Goal: Transaction & Acquisition: Purchase product/service

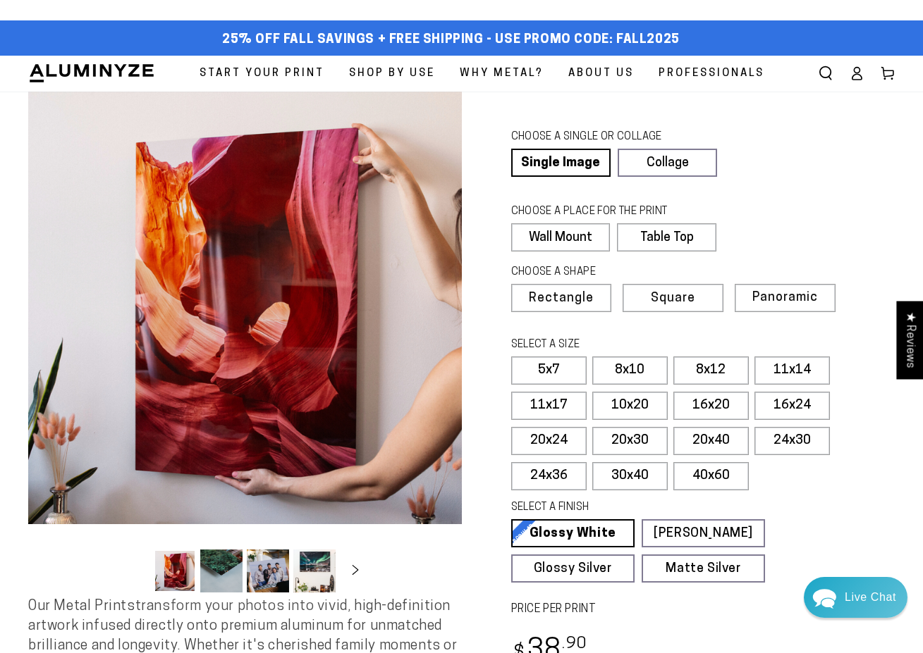
drag, startPoint x: 0, startPoint y: 0, endPoint x: 825, endPoint y: 527, distance: 978.7
click at [825, 527] on div "Single Product CHOOSE A SINGLE OR COLLAGE Learn more Single Image Collage CHOOS…" at bounding box center [678, 412] width 433 height 640
click at [312, 567] on button "Load image 4 in gallery view" at bounding box center [314, 571] width 42 height 43
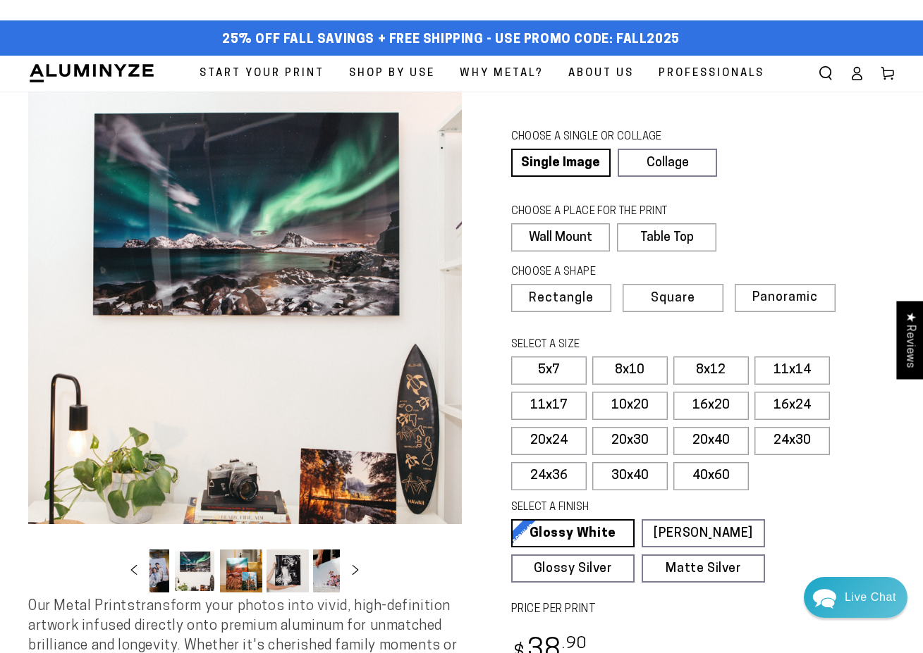
scroll to position [0, 137]
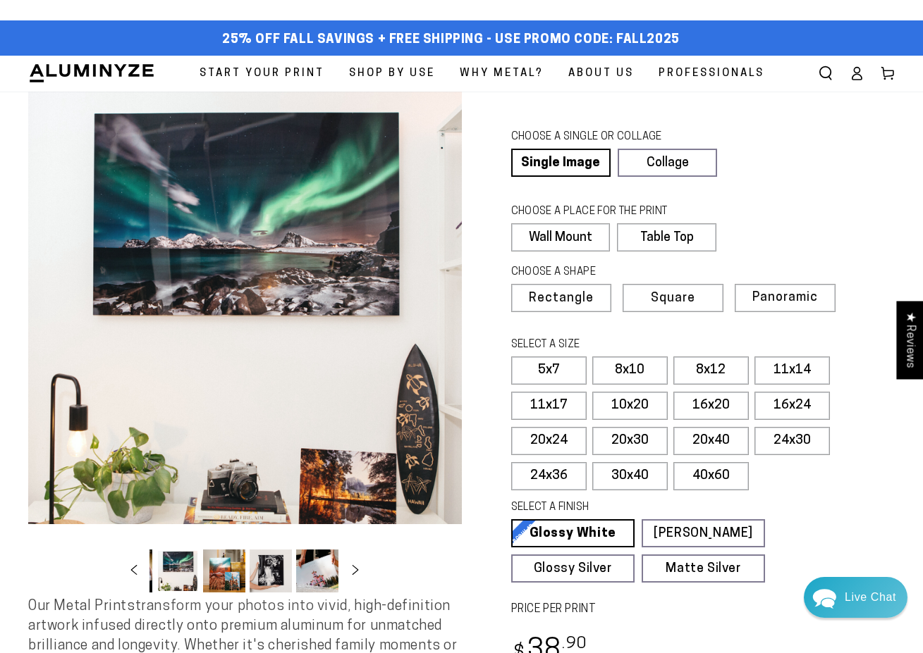
click at [271, 573] on button "Load image 6 in gallery view" at bounding box center [270, 571] width 42 height 43
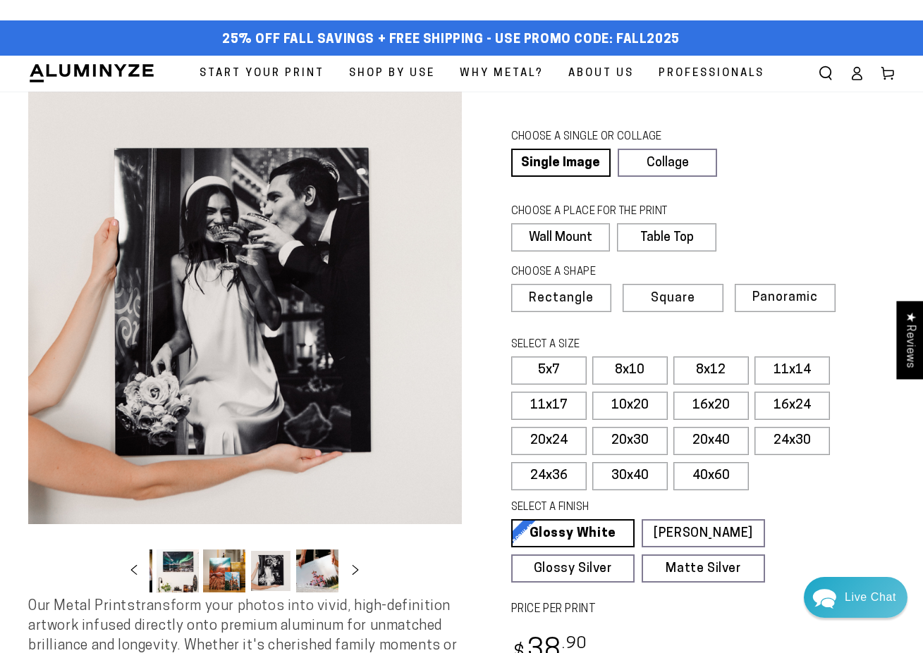
click at [242, 577] on button "Load image 5 in gallery view" at bounding box center [224, 571] width 42 height 43
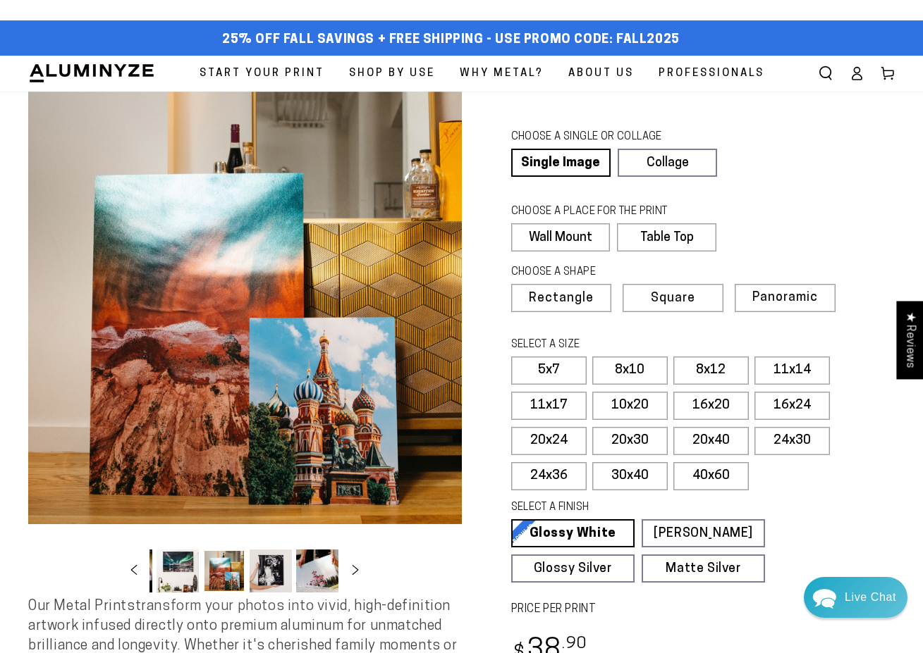
click at [216, 575] on button "Load image 5 in gallery view" at bounding box center [224, 571] width 42 height 43
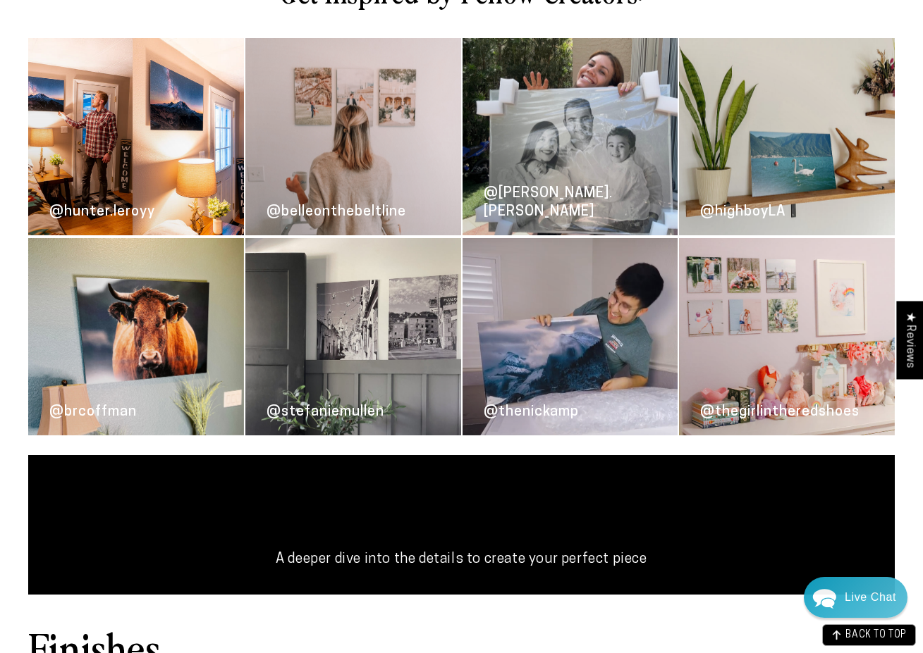
scroll to position [1081, 0]
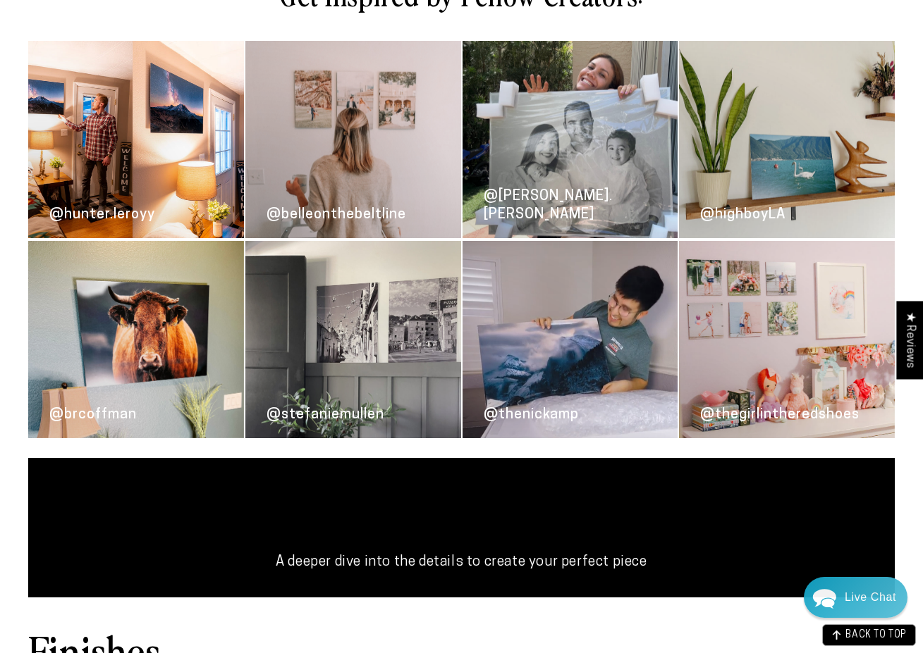
click at [566, 168] on link "@[PERSON_NAME].[PERSON_NAME]" at bounding box center [570, 139] width 216 height 197
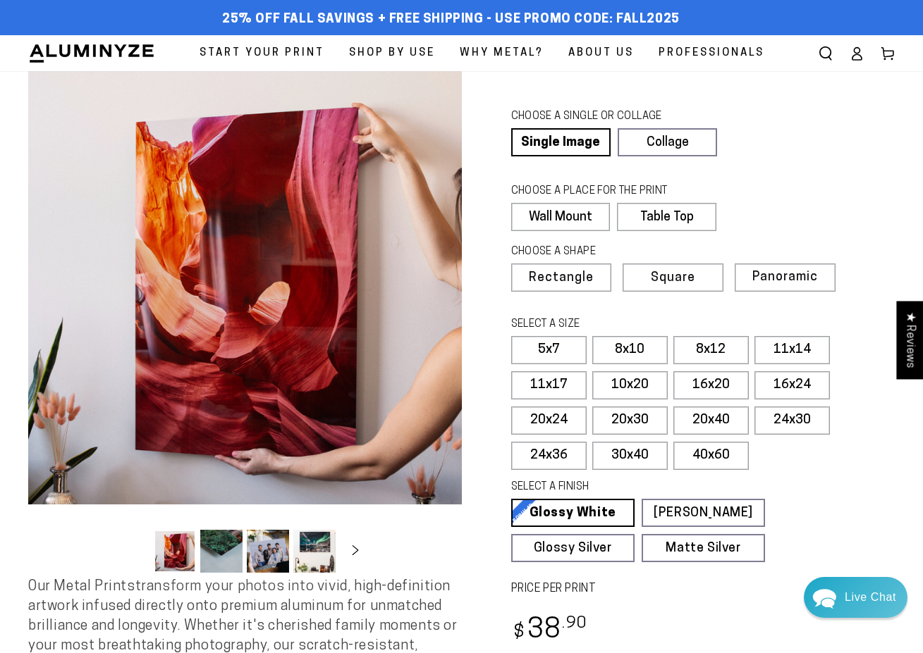
click at [305, 553] on button "Load image 4 in gallery view" at bounding box center [314, 551] width 42 height 43
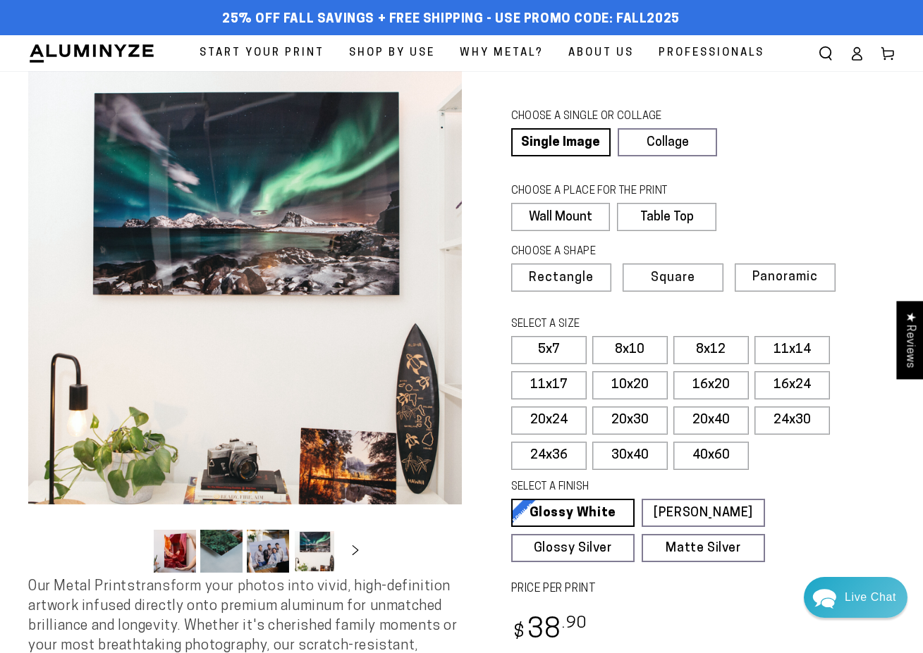
scroll to position [0, 137]
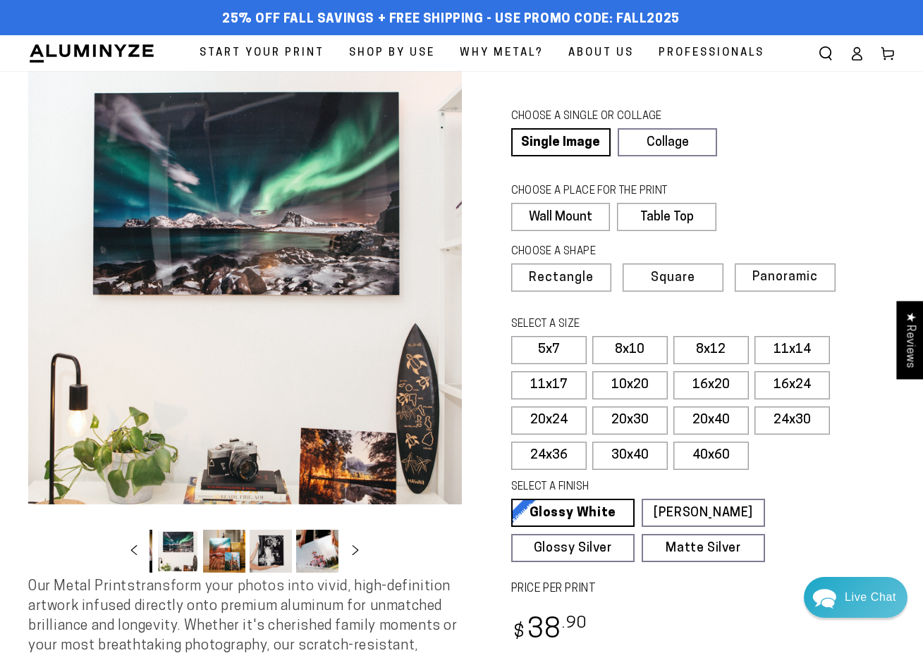
click at [283, 555] on button "Load image 6 in gallery view" at bounding box center [270, 551] width 42 height 43
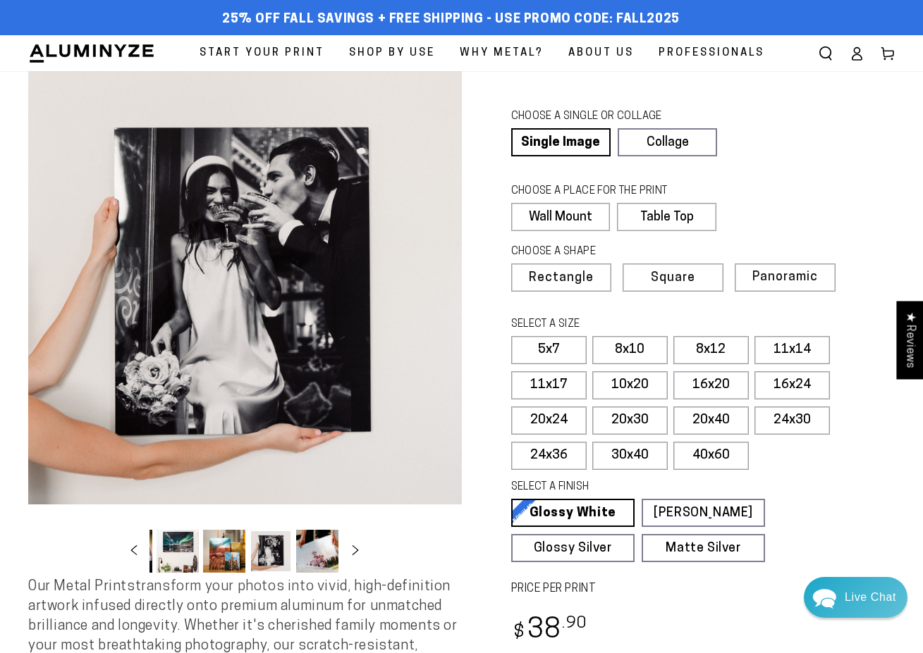
click at [235, 557] on button "Load image 5 in gallery view" at bounding box center [224, 551] width 42 height 43
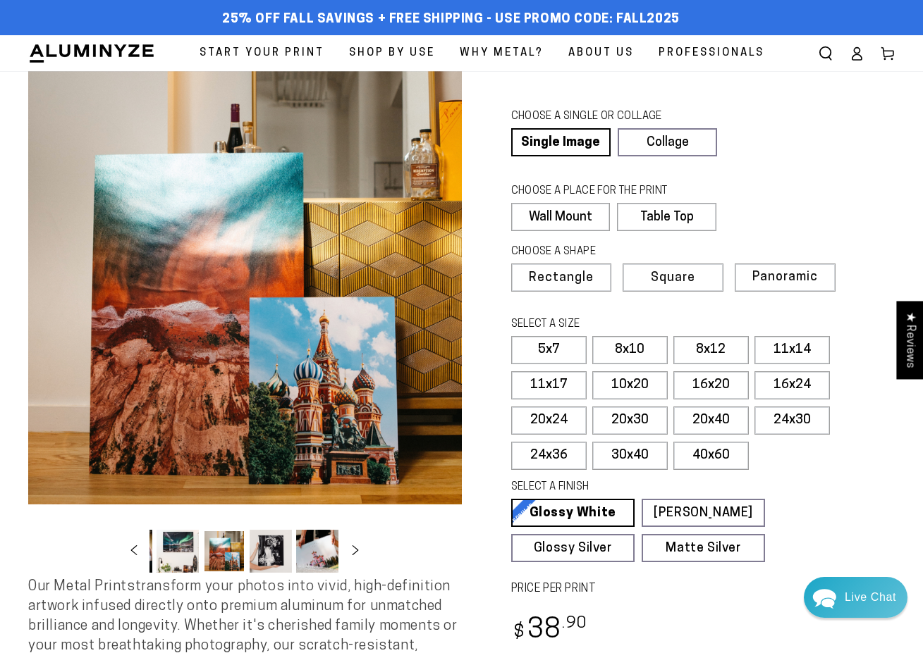
click at [174, 553] on button "Load image 4 in gallery view" at bounding box center [177, 551] width 42 height 43
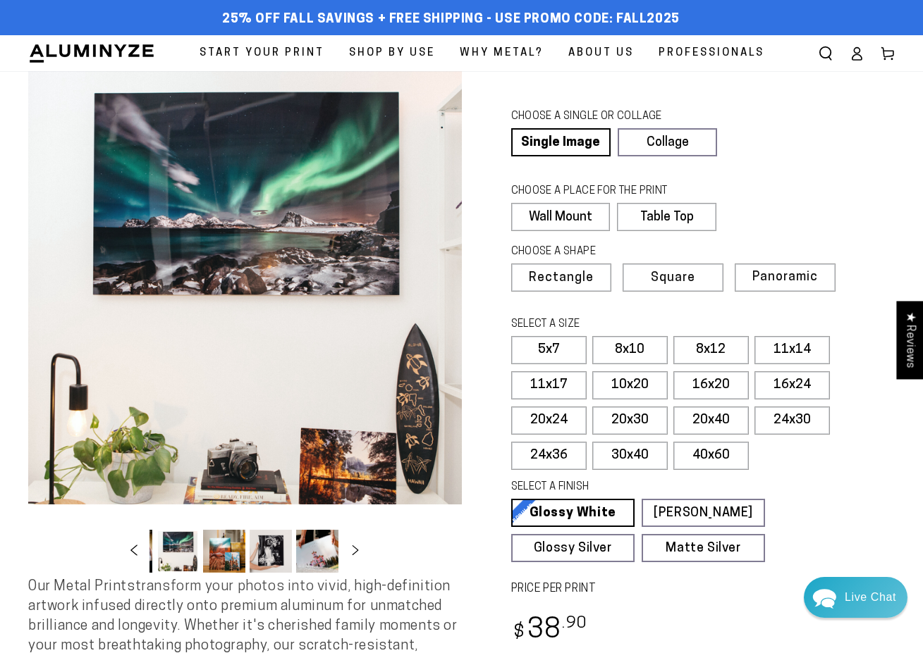
click at [134, 551] on icon "Slide left" at bounding box center [134, 550] width 20 height 11
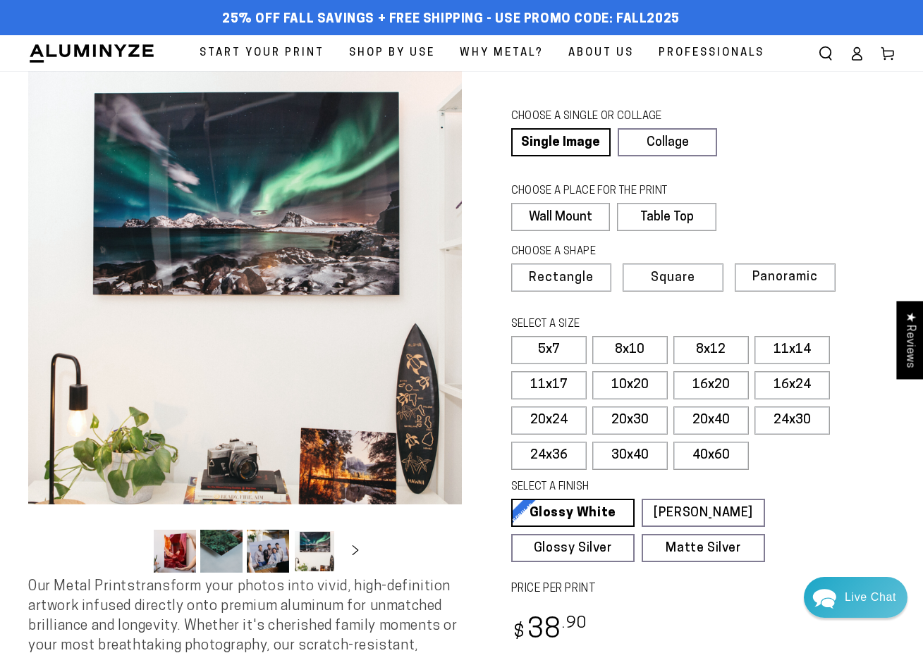
click at [276, 545] on button "Load image 3 in gallery view" at bounding box center [268, 551] width 42 height 43
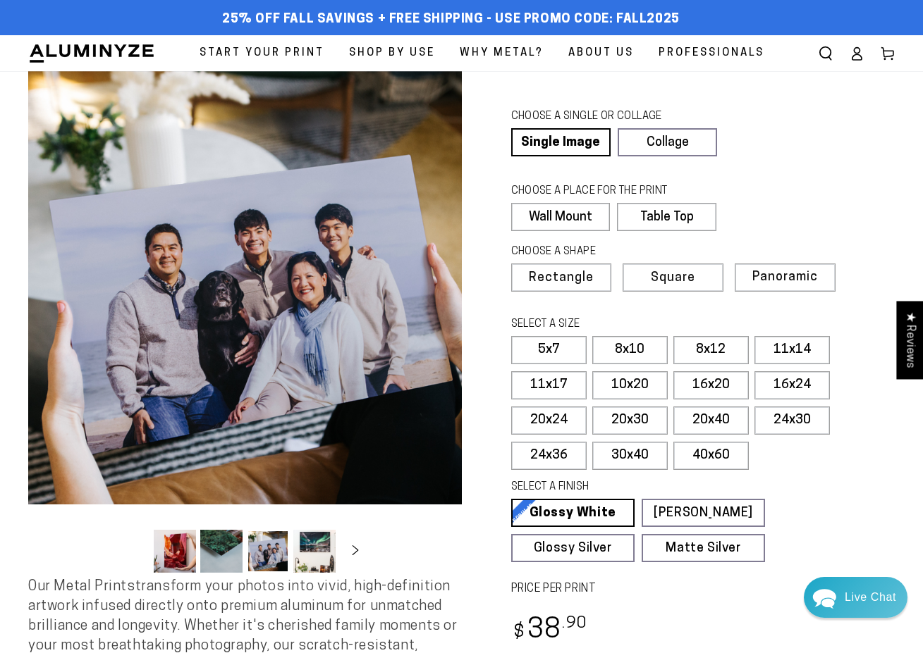
click at [165, 548] on button "Load image 1 in gallery view" at bounding box center [175, 551] width 42 height 43
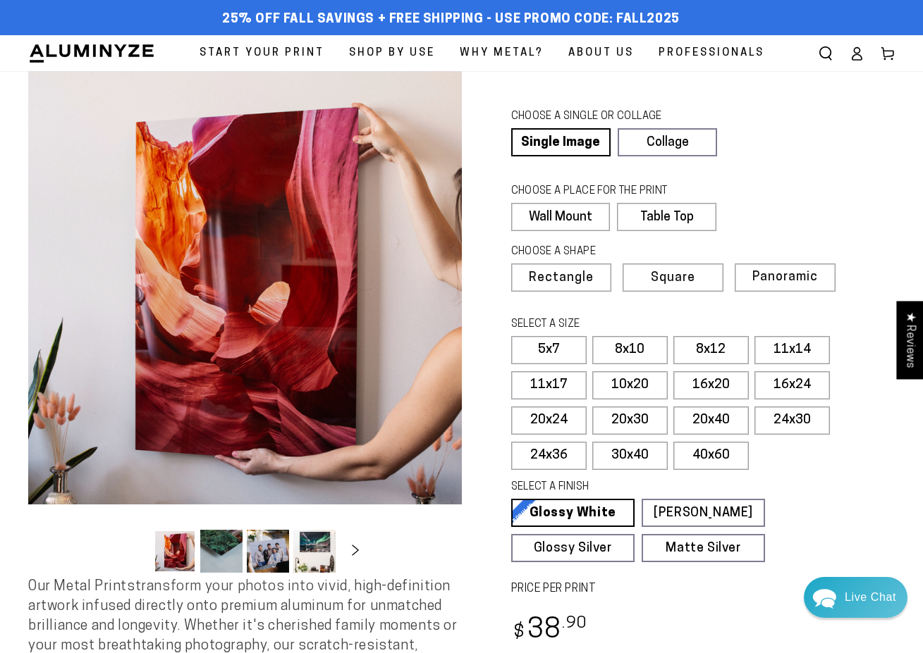
click at [357, 553] on icon "Slide right" at bounding box center [355, 550] width 7 height 11
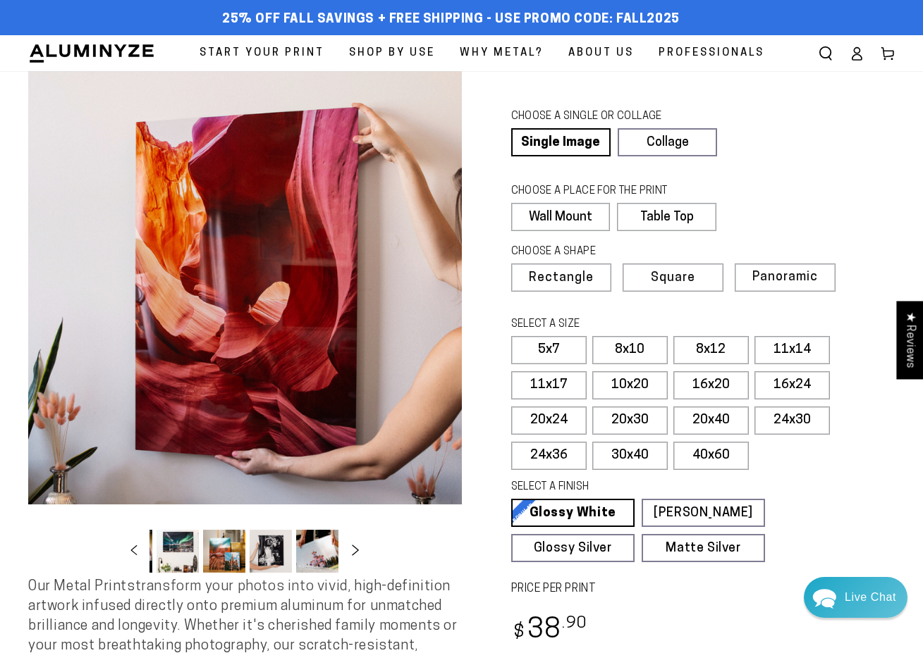
click at [357, 553] on icon "Slide right" at bounding box center [355, 550] width 7 height 11
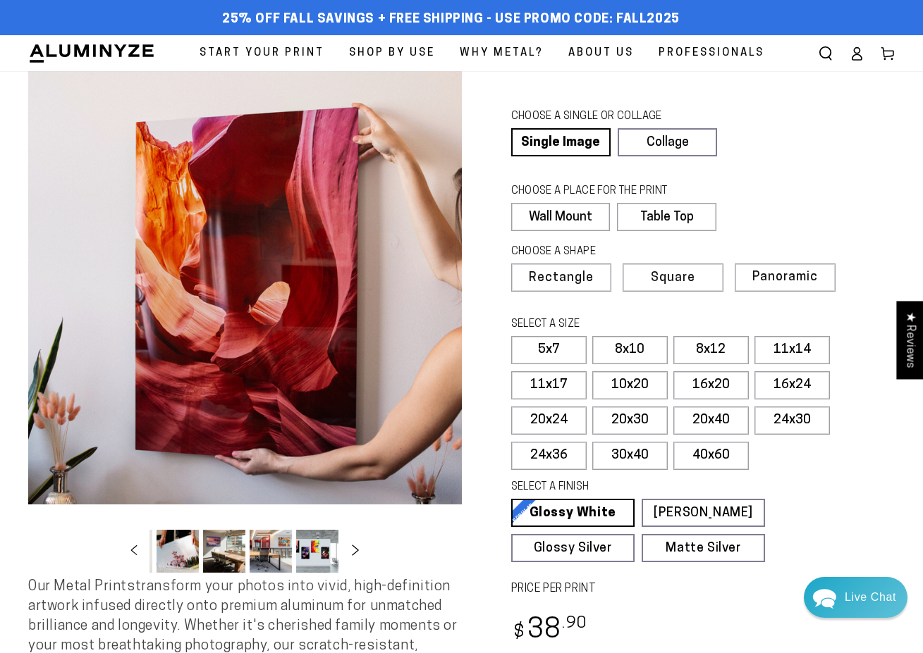
click at [357, 553] on icon "Slide right" at bounding box center [355, 550] width 7 height 11
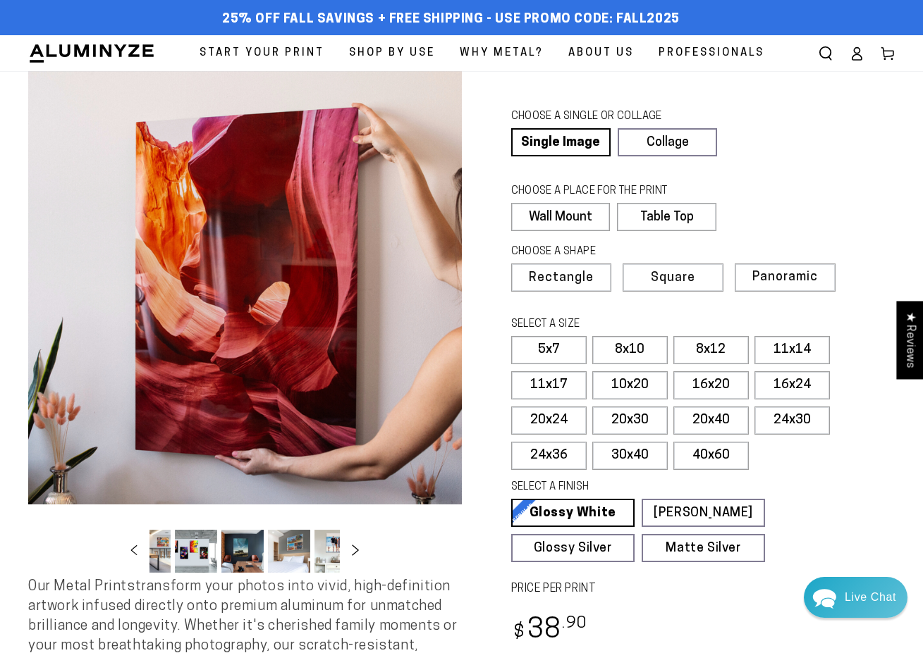
scroll to position [0, 416]
click at [357, 553] on icon "Slide right" at bounding box center [355, 550] width 7 height 11
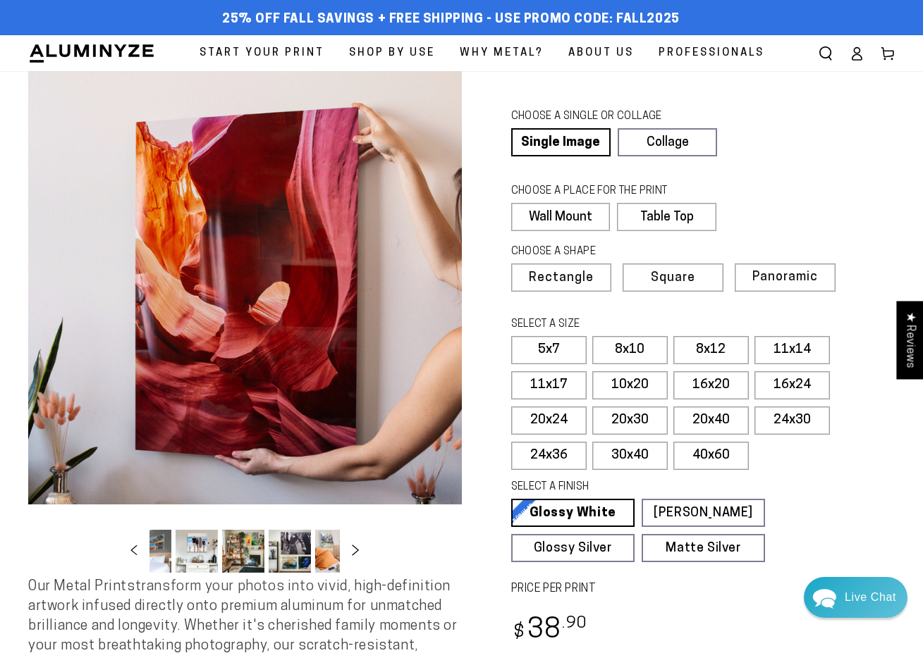
scroll to position [0, 555]
click at [357, 553] on icon "Slide right" at bounding box center [355, 550] width 7 height 11
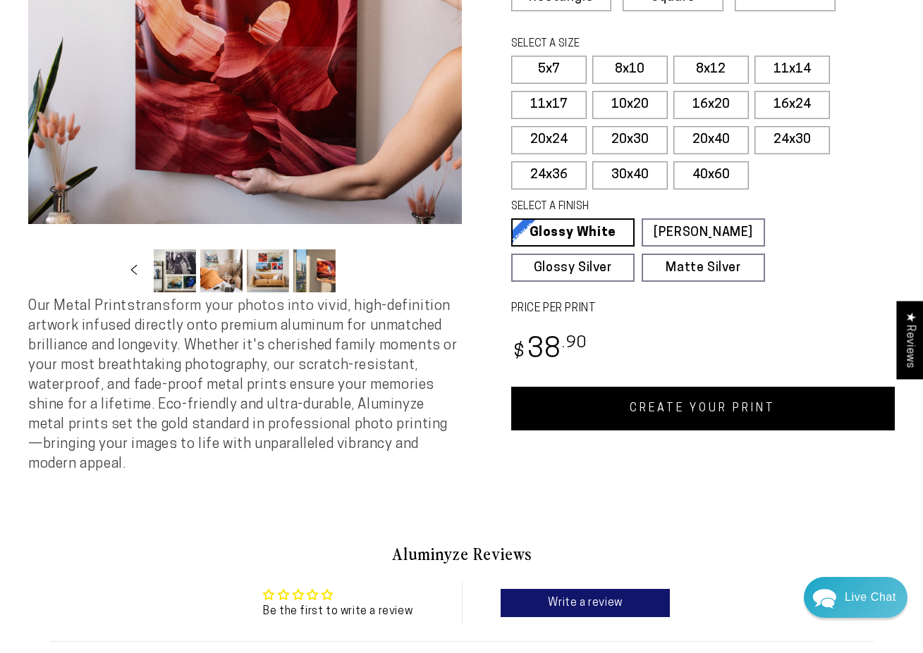
scroll to position [281, 0]
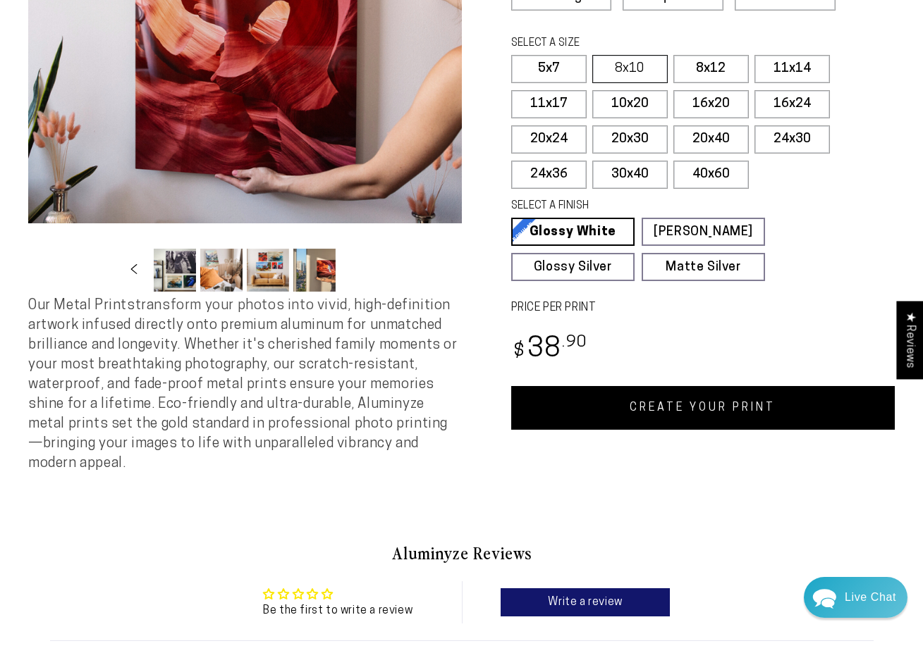
click at [620, 66] on label "8x10" at bounding box center [629, 69] width 75 height 28
